Goal: Find specific page/section: Find specific page/section

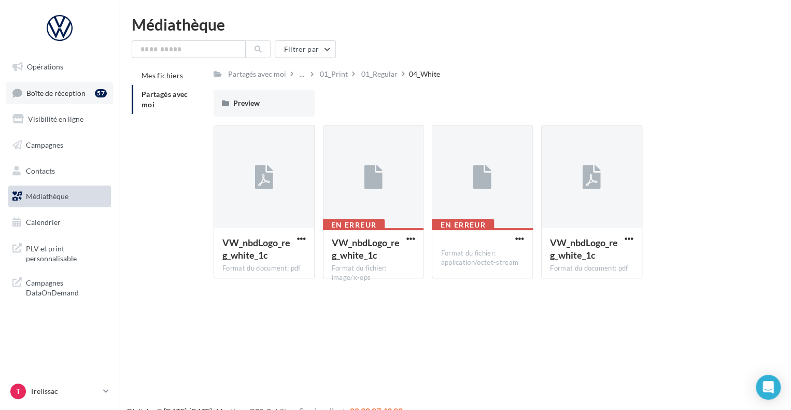
click at [58, 99] on link "Boîte de réception 57" at bounding box center [59, 93] width 107 height 22
